Goal: Task Accomplishment & Management: Use online tool/utility

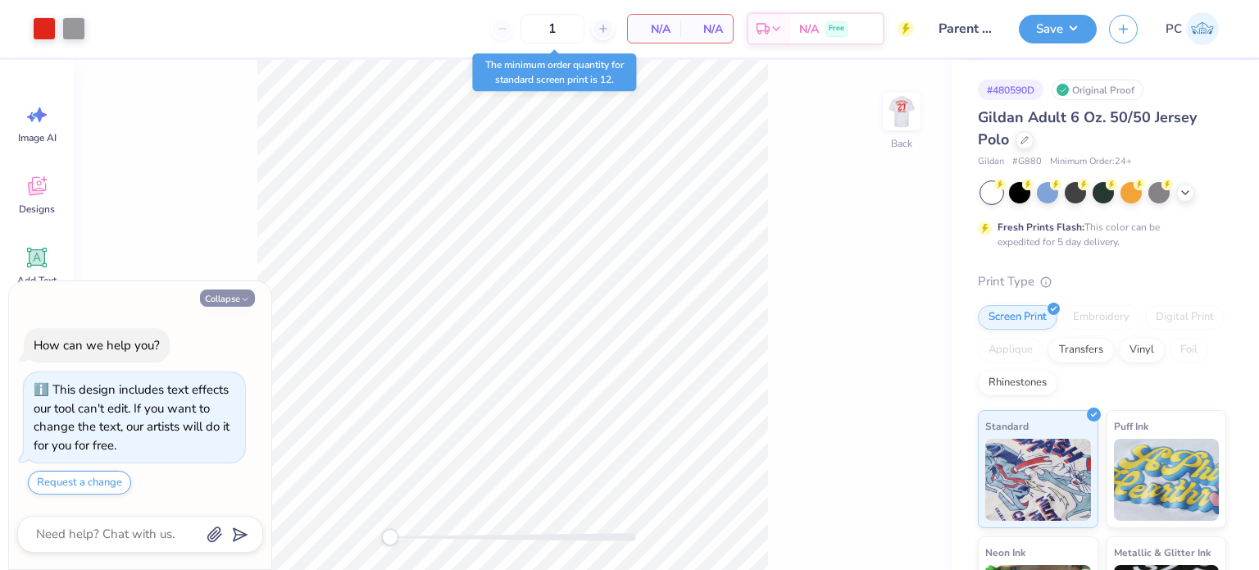
click at [243, 291] on button "Collapse" at bounding box center [227, 297] width 55 height 17
type textarea "x"
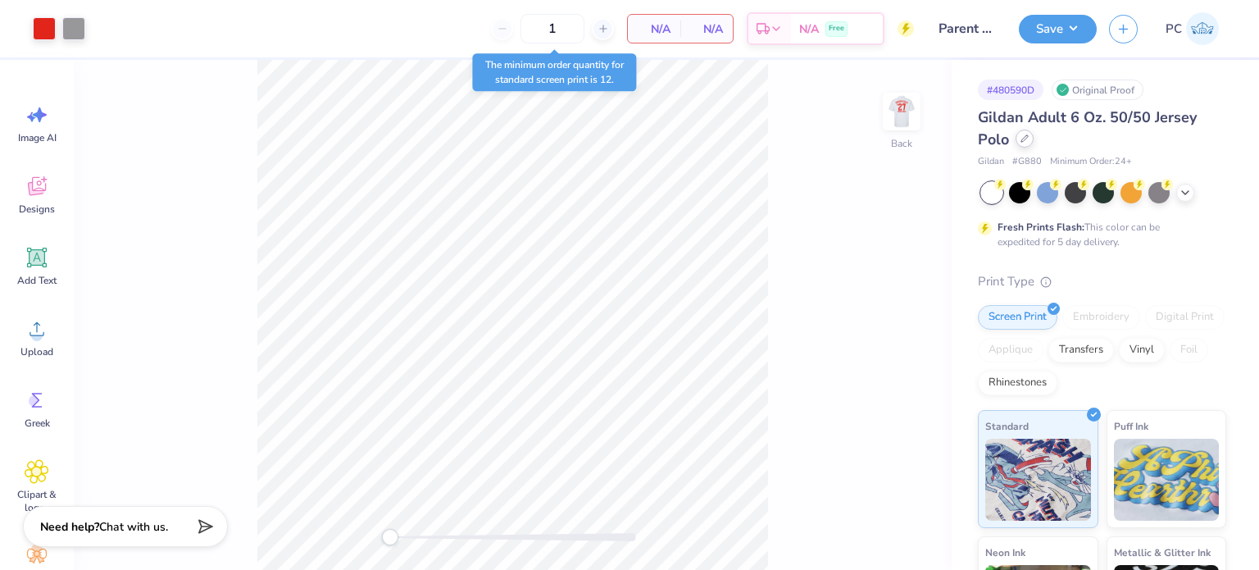
click at [1025, 138] on icon at bounding box center [1024, 138] width 8 height 8
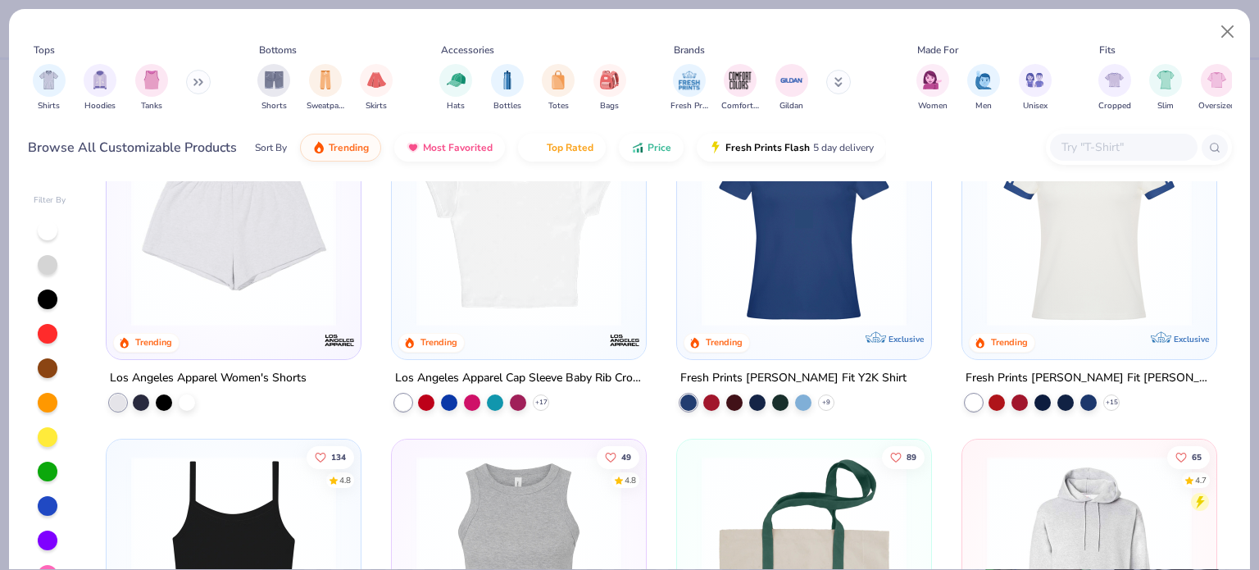
scroll to position [2294, 0]
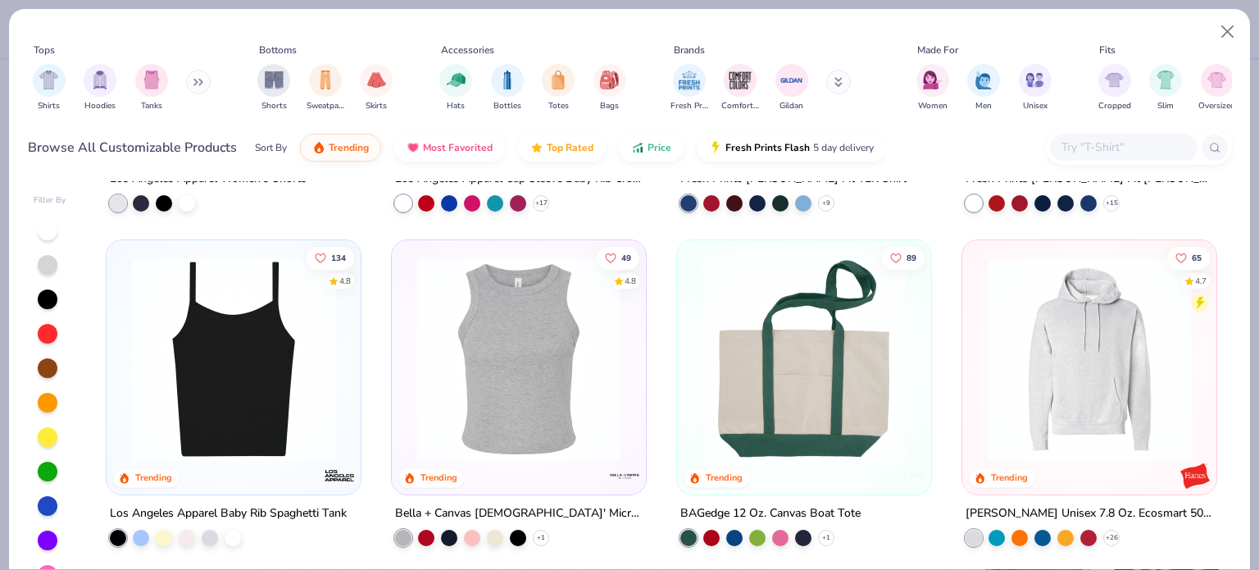
click at [1106, 143] on input "text" at bounding box center [1123, 147] width 126 height 19
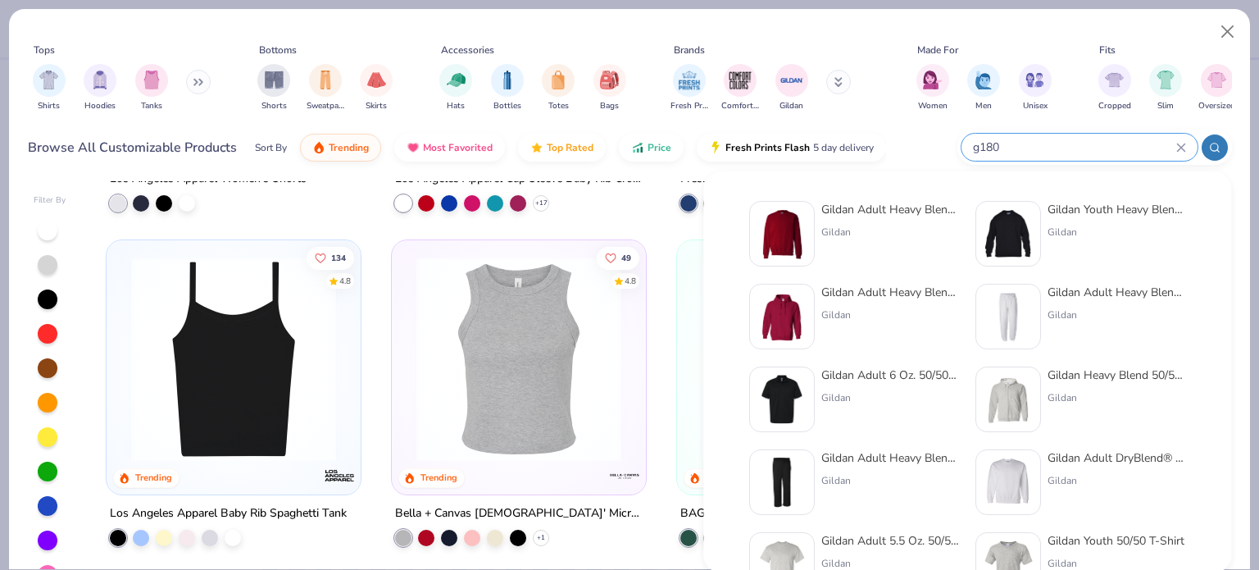
type input "g180"
click at [794, 218] on img at bounding box center [781, 233] width 51 height 51
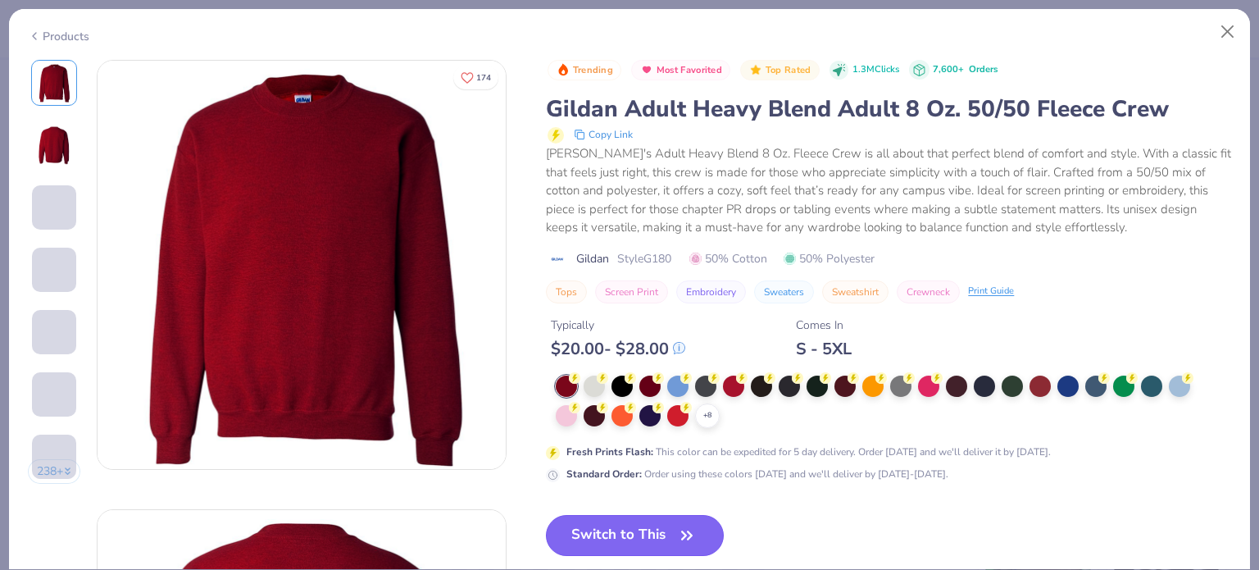
click at [626, 536] on button "Switch to This" at bounding box center [635, 535] width 178 height 41
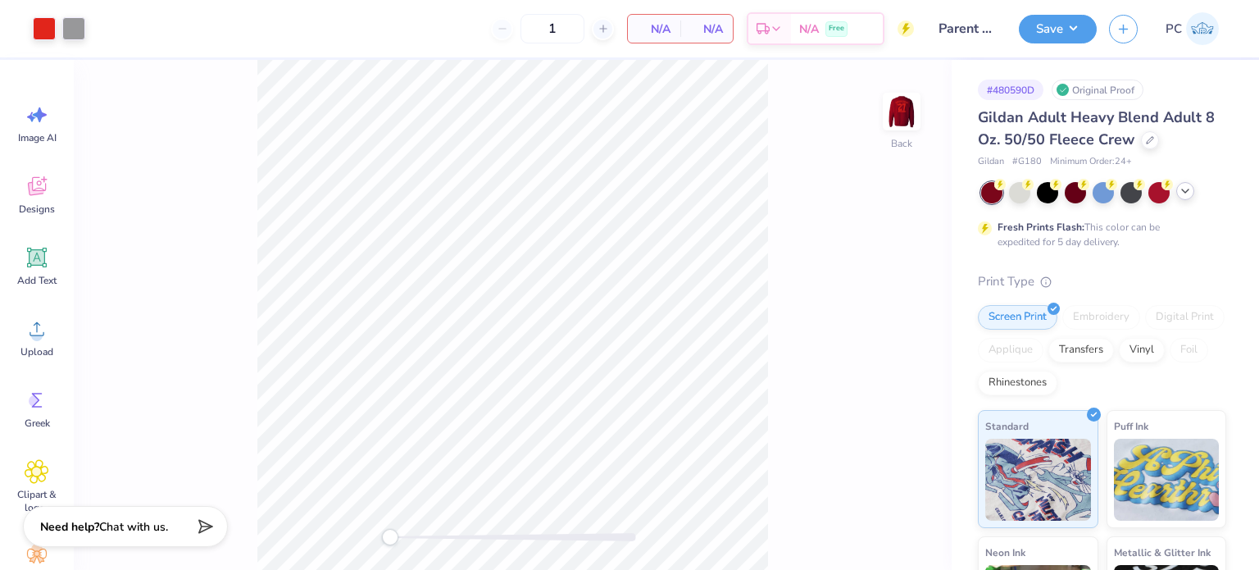
click at [1189, 197] on div at bounding box center [1185, 191] width 18 height 18
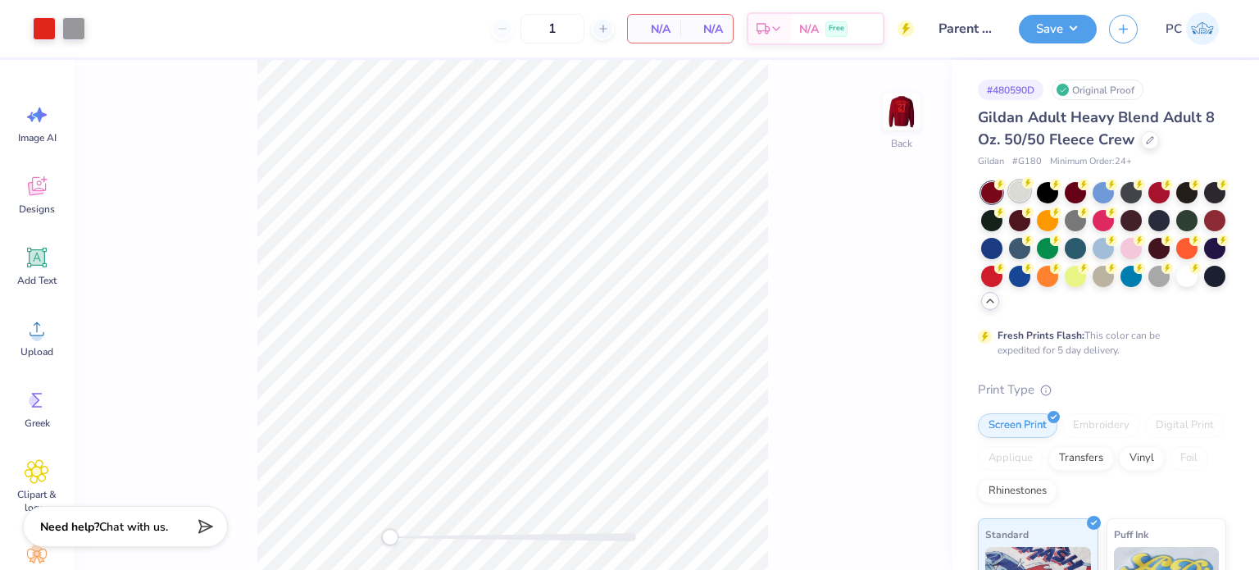
click at [1018, 195] on div at bounding box center [1019, 190] width 21 height 21
click at [915, 124] on img at bounding box center [902, 112] width 66 height 66
click at [1063, 34] on button "Save" at bounding box center [1058, 26] width 78 height 29
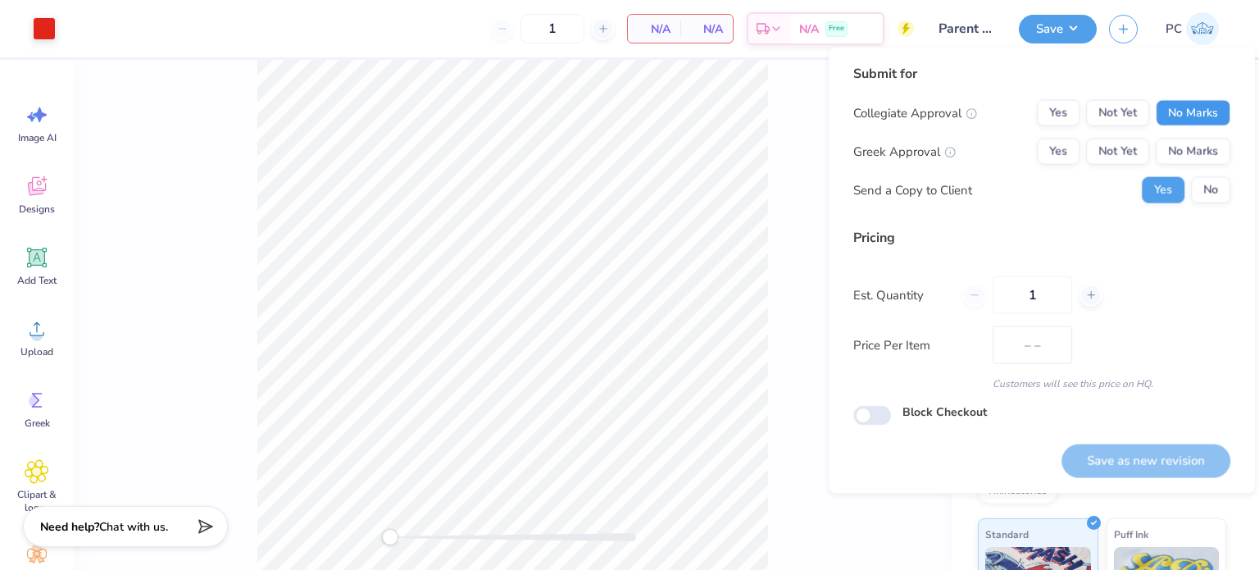
click at [1187, 105] on button "No Marks" at bounding box center [1192, 113] width 75 height 26
click at [1210, 160] on button "No Marks" at bounding box center [1192, 151] width 75 height 26
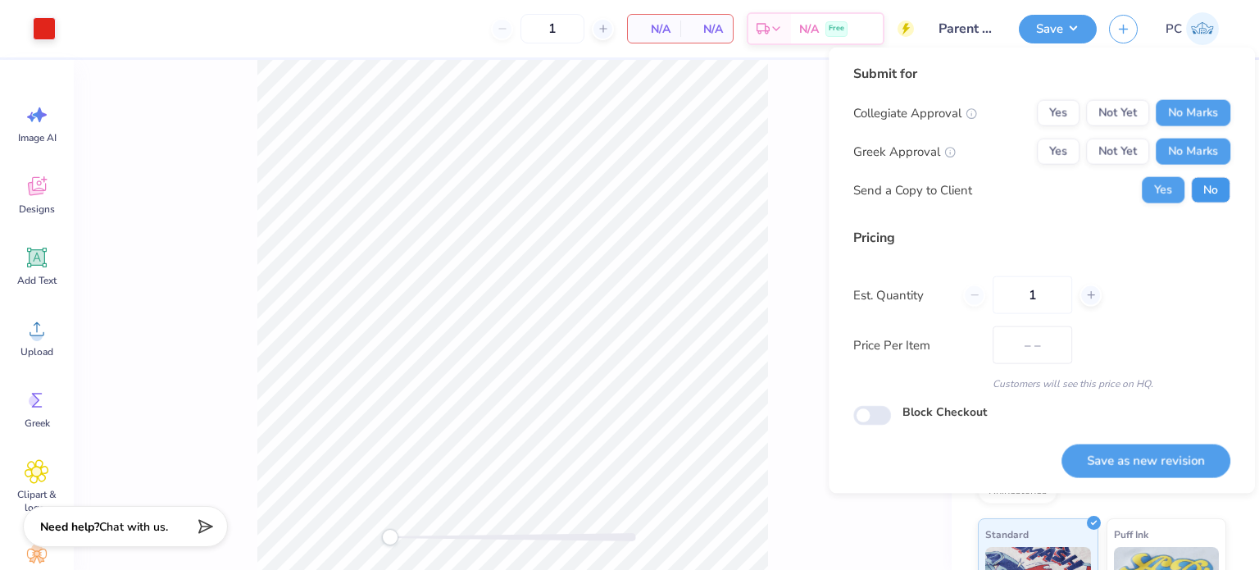
click at [1220, 194] on button "No" at bounding box center [1210, 190] width 39 height 26
click at [1169, 459] on button "Save as new revision" at bounding box center [1145, 460] width 169 height 34
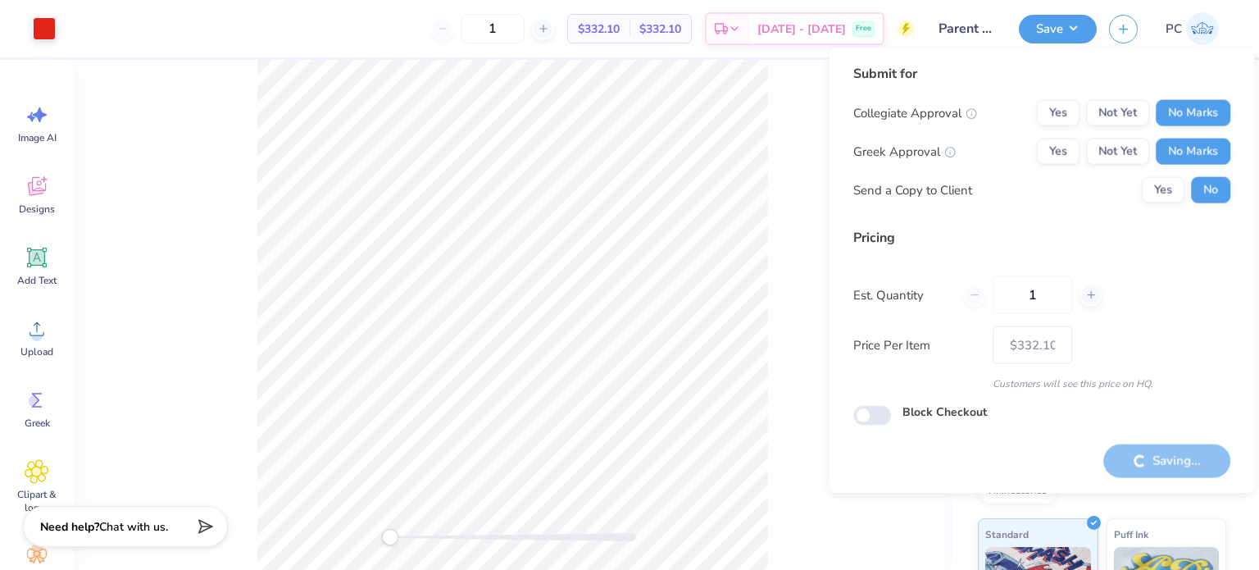
type input "$332.10"
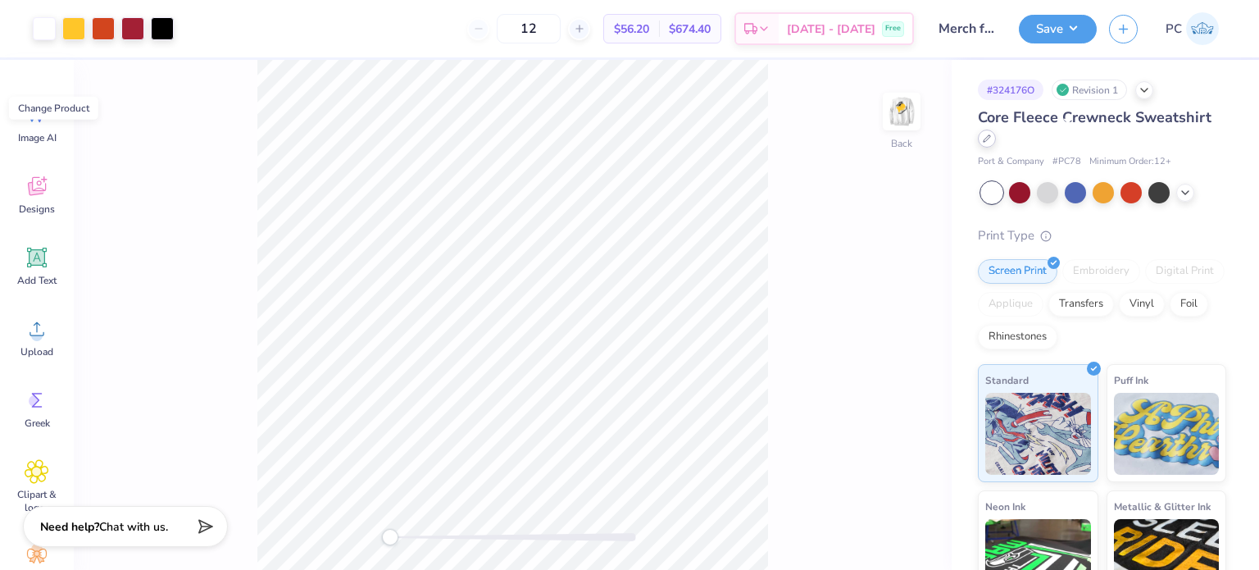
click at [991, 134] on icon at bounding box center [987, 138] width 8 height 8
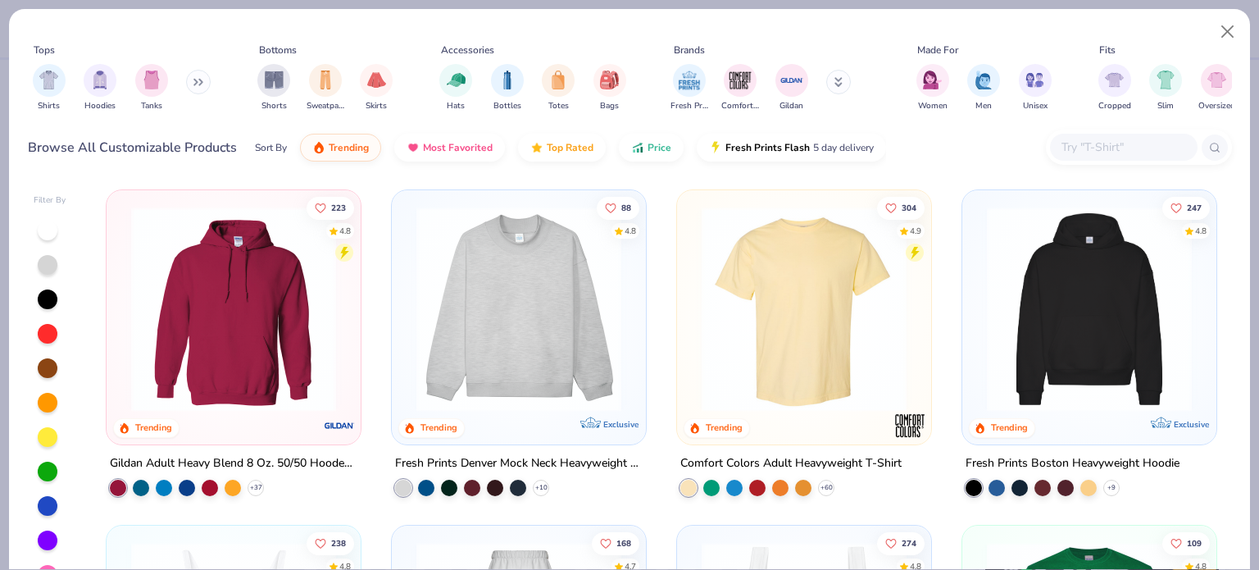
click at [1096, 153] on input "text" at bounding box center [1123, 147] width 126 height 19
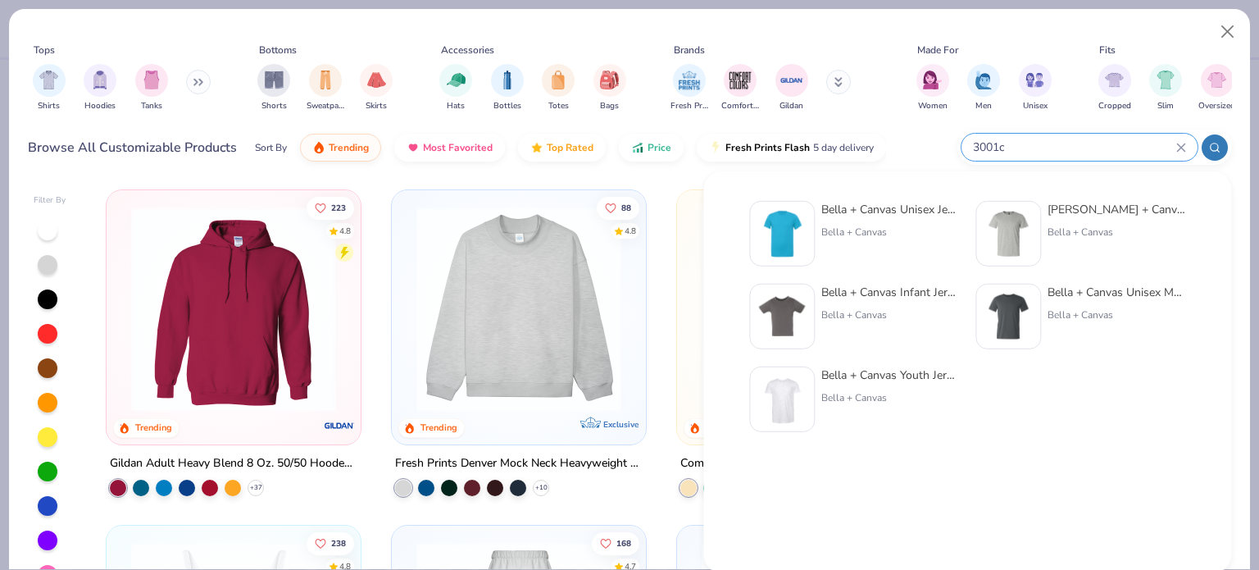
type input "3001c"
click at [786, 238] on img at bounding box center [781, 233] width 51 height 51
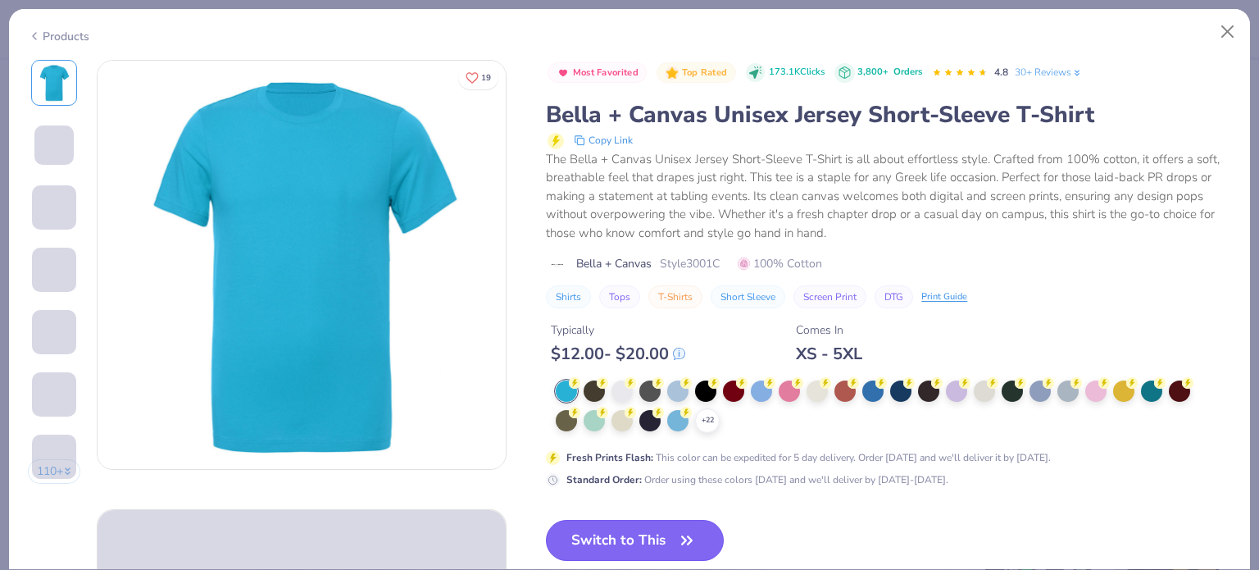
click at [658, 535] on button "Switch to This" at bounding box center [635, 540] width 178 height 41
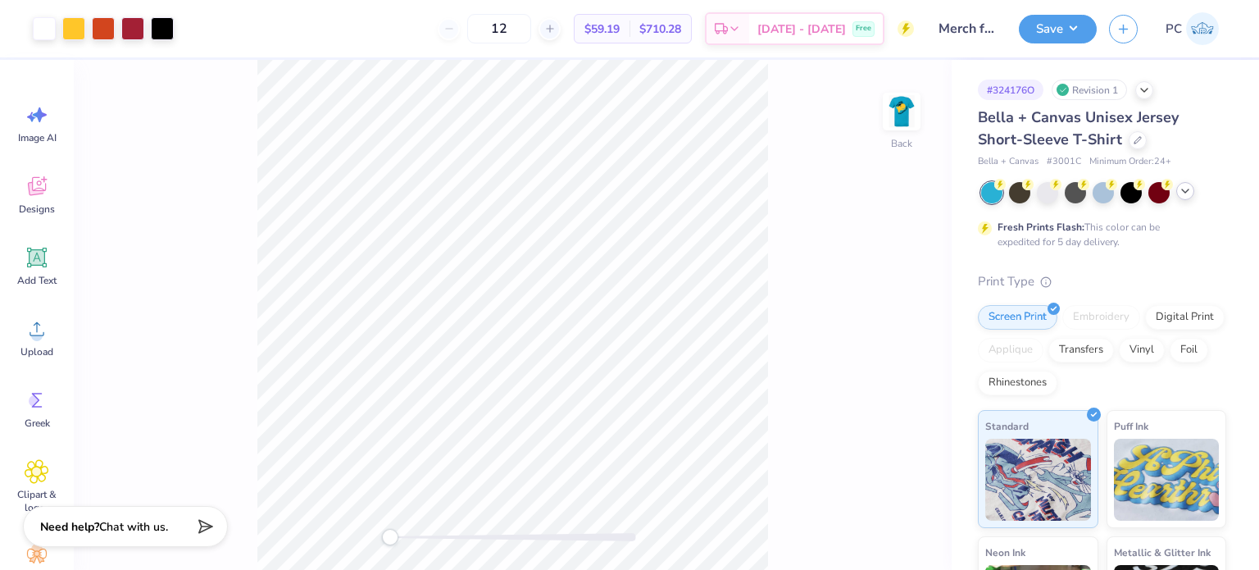
click at [1181, 187] on icon at bounding box center [1184, 190] width 13 height 13
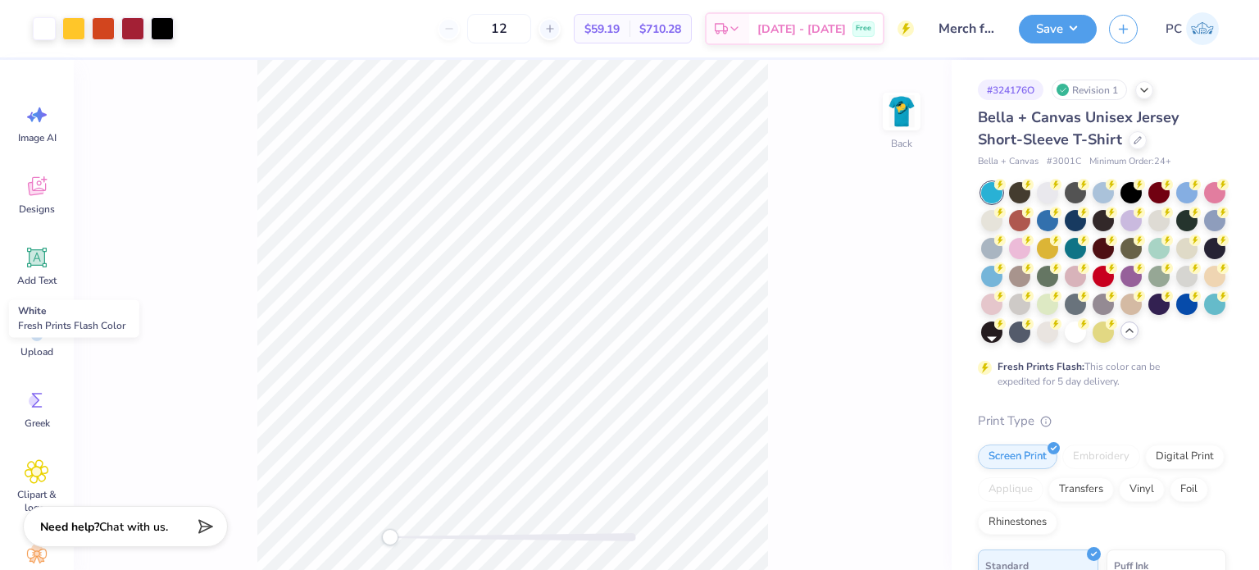
click at [1064, 343] on div at bounding box center [1074, 331] width 21 height 21
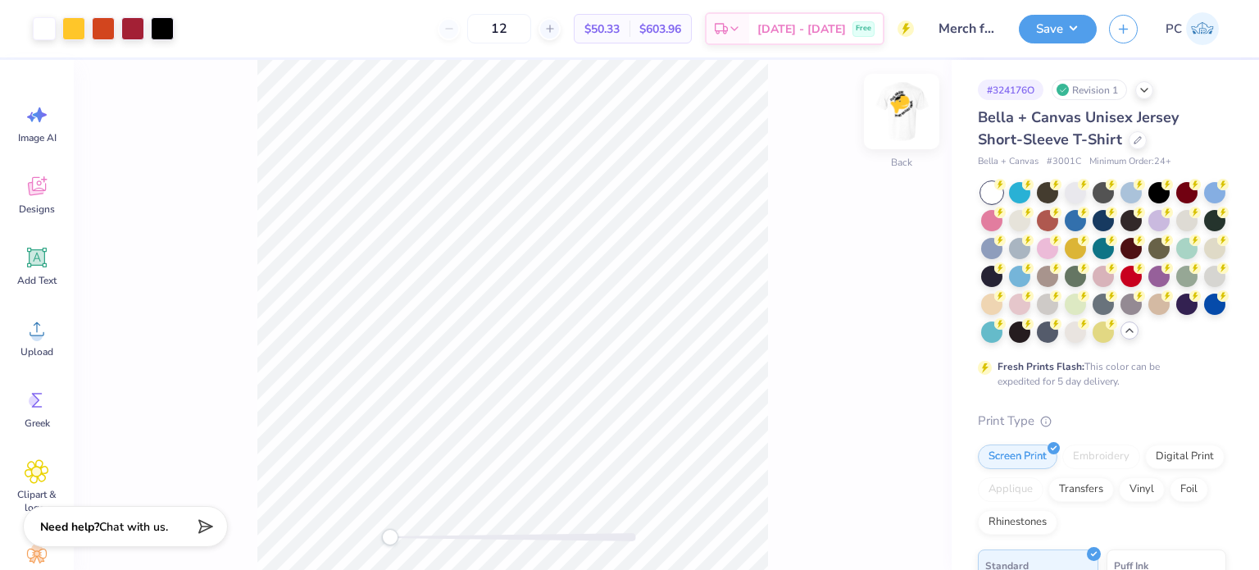
click at [901, 106] on img at bounding box center [902, 112] width 66 height 66
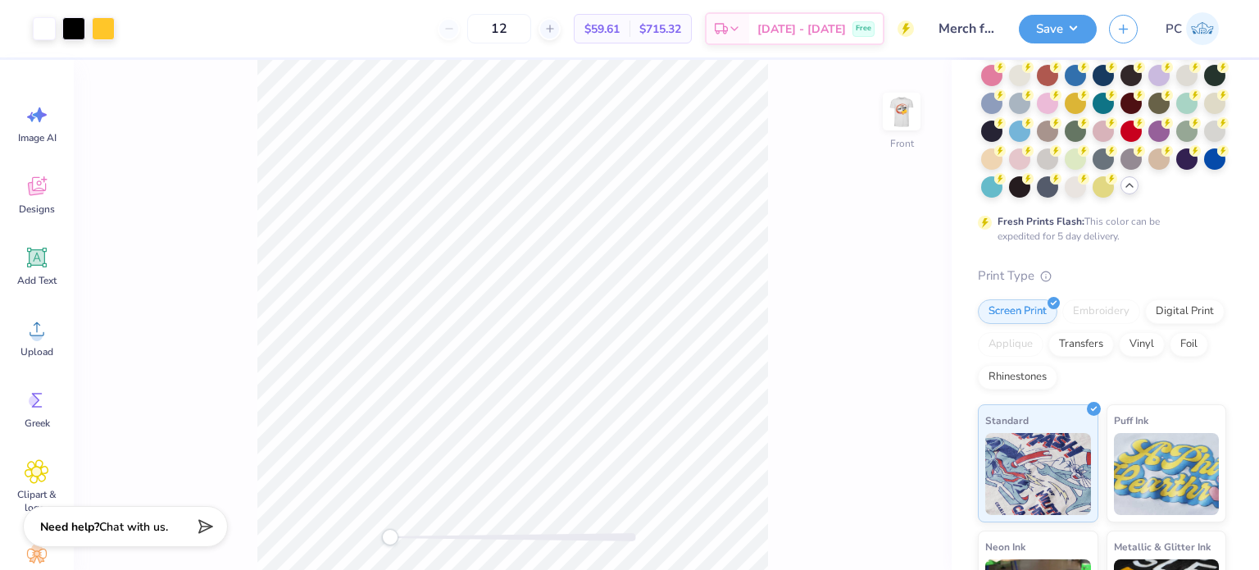
scroll to position [164, 0]
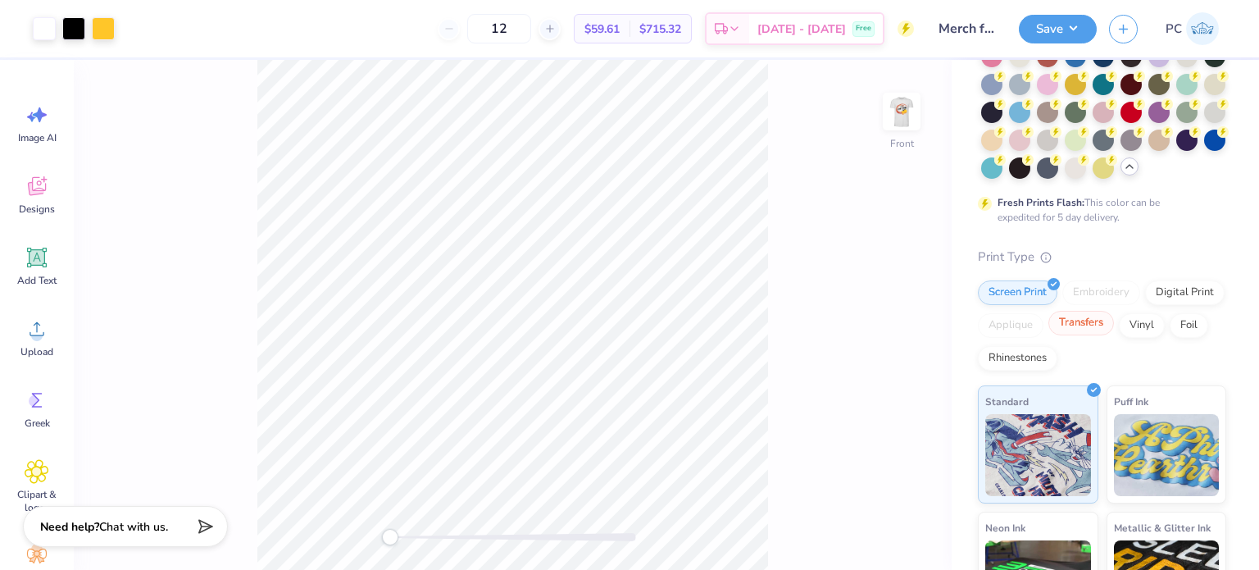
click at [1114, 335] on div "Transfers" at bounding box center [1081, 323] width 66 height 25
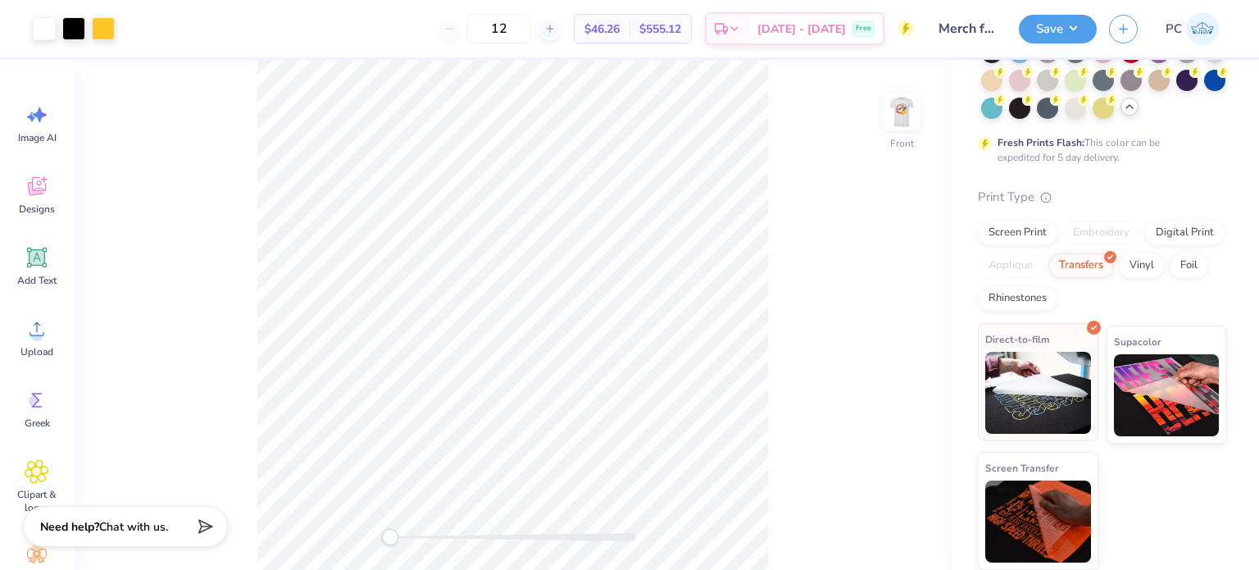
scroll to position [251, 0]
click at [1028, 368] on img at bounding box center [1038, 393] width 106 height 82
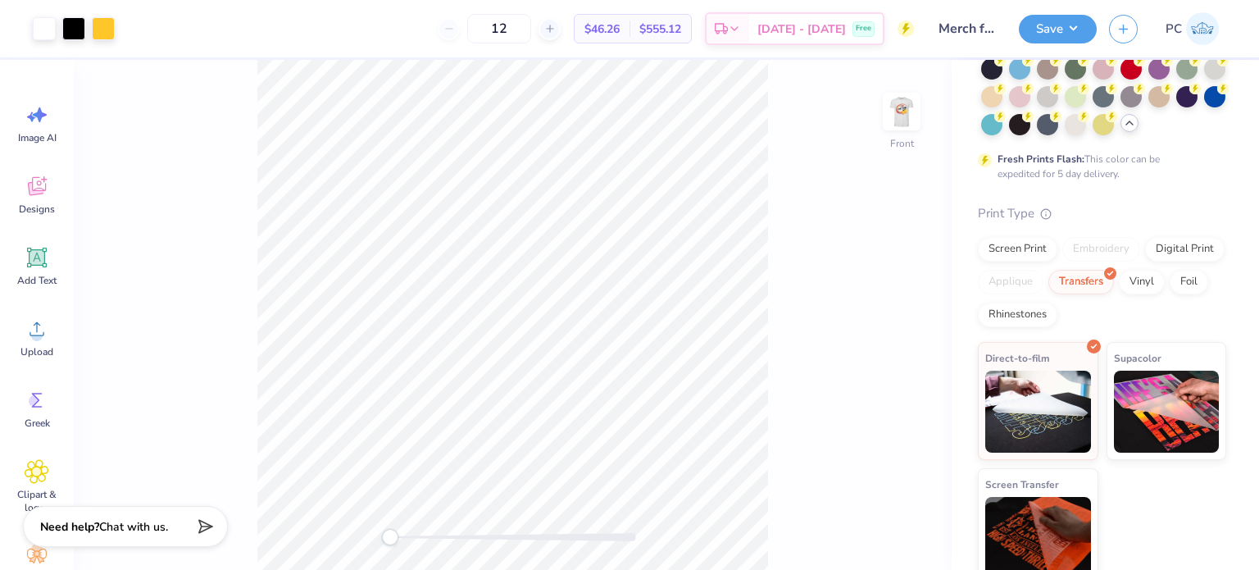
scroll to position [169, 0]
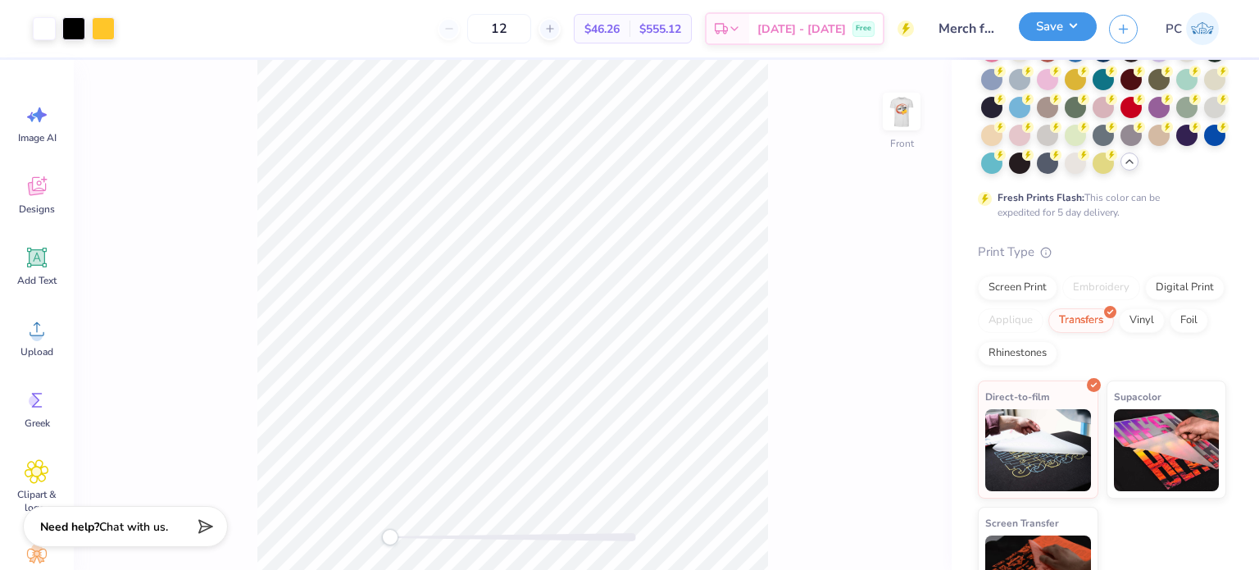
click at [1068, 35] on button "Save" at bounding box center [1058, 26] width 78 height 29
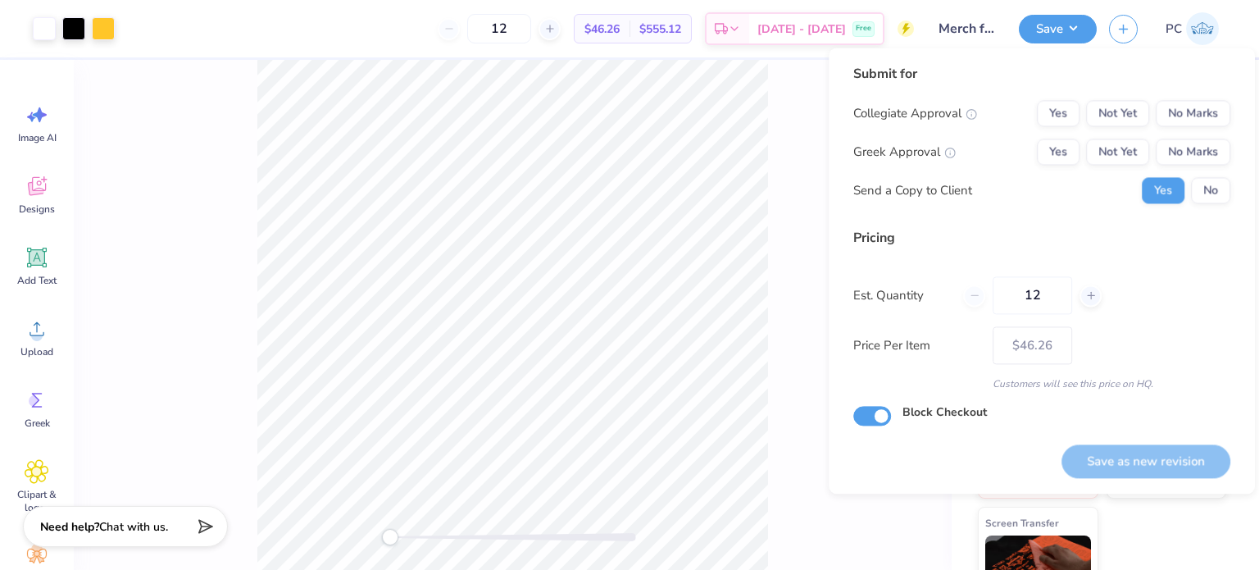
click at [1173, 96] on div "Submit for Collegiate Approval Yes Not Yet No Marks Greek Approval Yes Not Yet …" at bounding box center [1041, 140] width 377 height 152
click at [1191, 125] on button "No Marks" at bounding box center [1192, 113] width 75 height 26
click at [1215, 155] on button "No Marks" at bounding box center [1192, 151] width 75 height 26
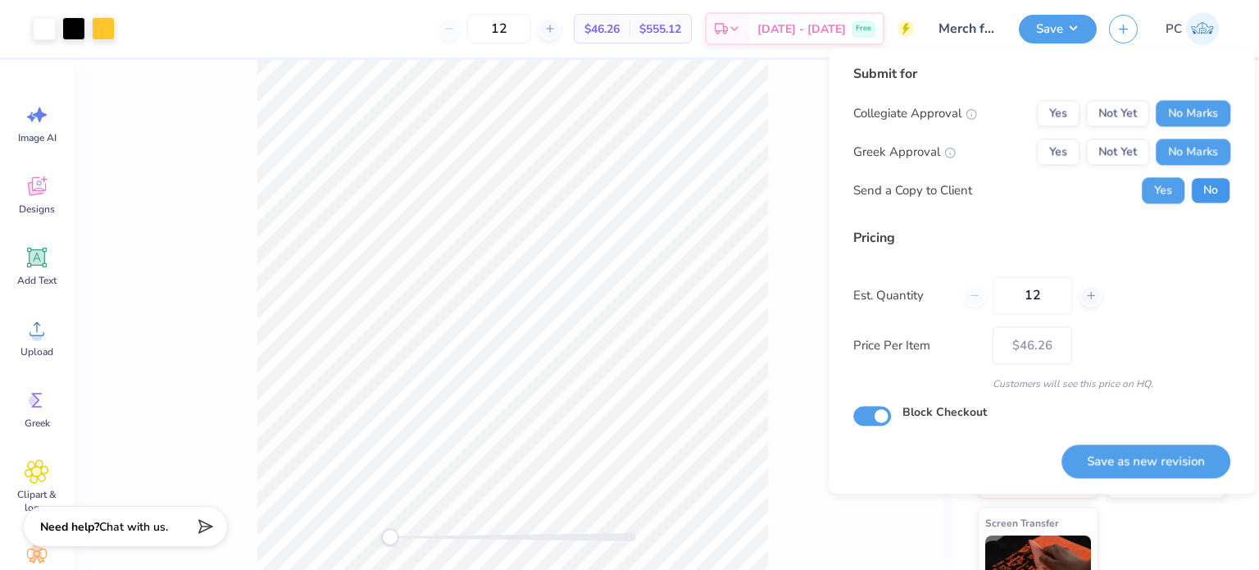
click at [1215, 190] on button "No" at bounding box center [1210, 190] width 39 height 26
drag, startPoint x: 1039, startPoint y: 295, endPoint x: 1018, endPoint y: 297, distance: 21.4
click at [1018, 297] on input "12" at bounding box center [1031, 295] width 79 height 38
type input "1"
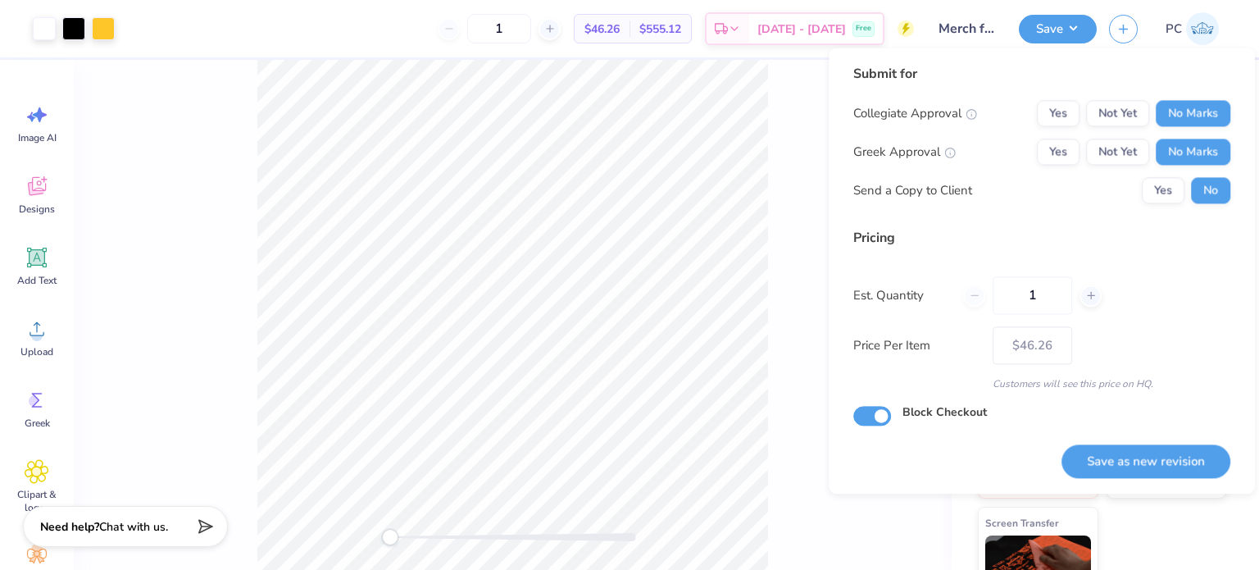
type input "12"
click at [1163, 279] on div "Est. Quantity 12" at bounding box center [1041, 295] width 377 height 38
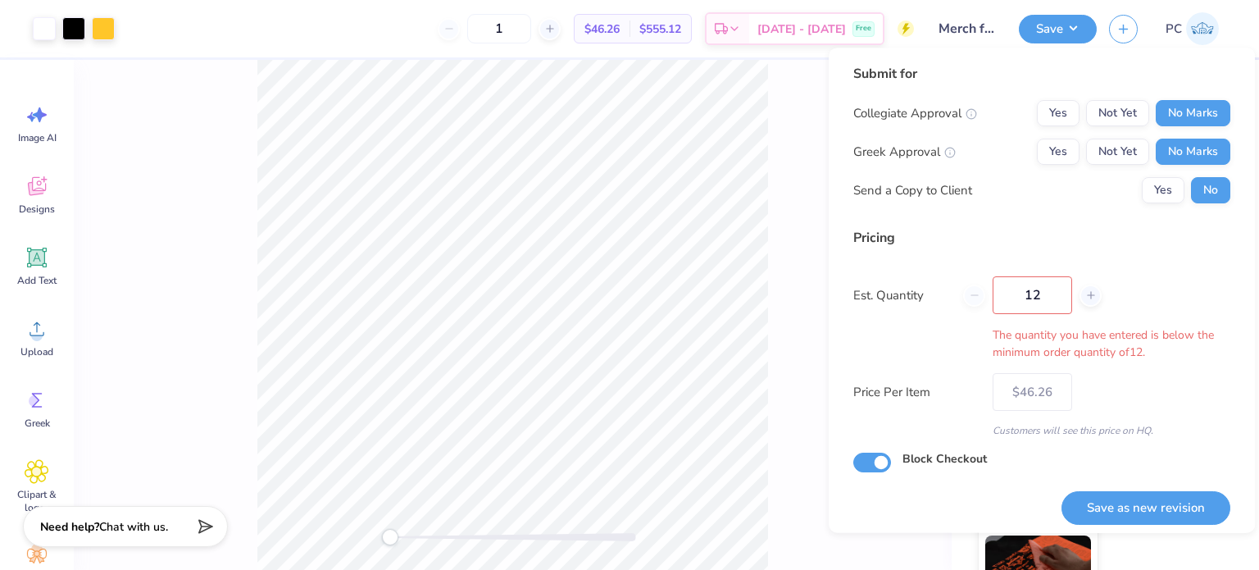
type input "12"
click at [1116, 510] on button "Save as new revision" at bounding box center [1145, 508] width 169 height 34
type input "$46.26"
